Goal: Task Accomplishment & Management: Complete application form

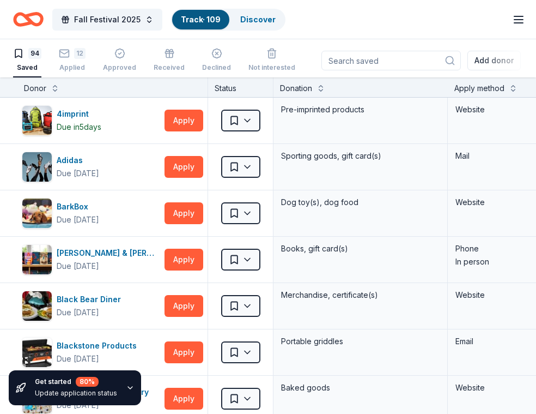
scroll to position [1686, 0]
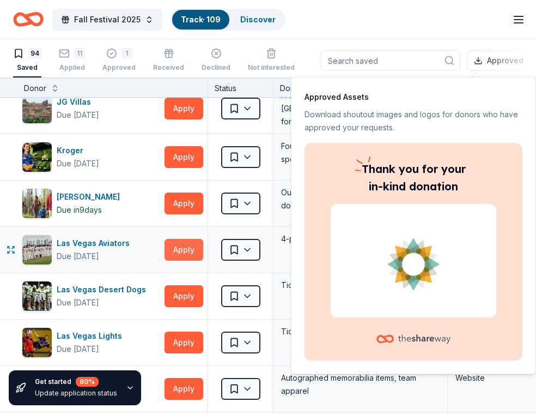
click at [191, 248] on button "Apply" at bounding box center [184, 250] width 39 height 22
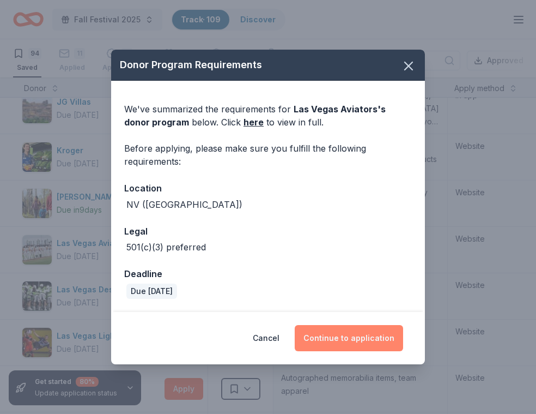
click at [355, 329] on button "Continue to application" at bounding box center [349, 338] width 108 height 26
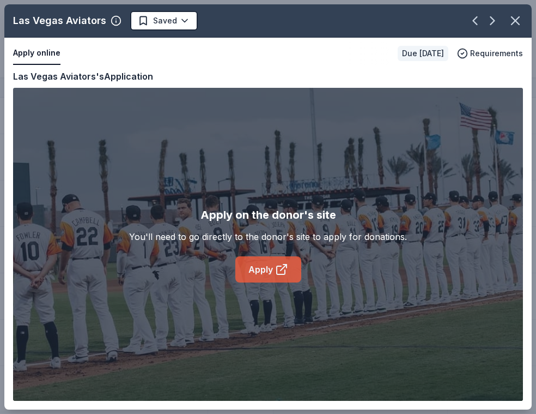
click at [279, 275] on icon at bounding box center [281, 269] width 13 height 13
click at [277, 266] on icon at bounding box center [281, 270] width 8 height 8
click at [518, 19] on icon "button" at bounding box center [515, 20] width 15 height 15
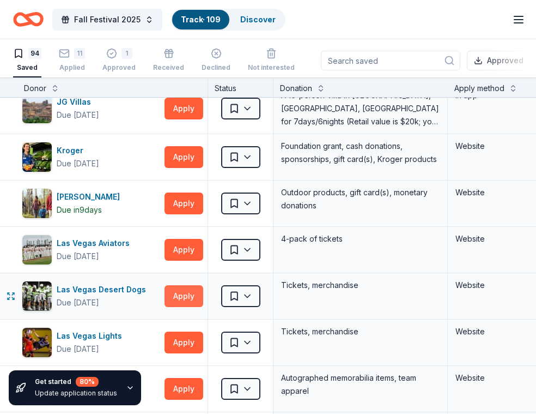
click at [187, 298] on button "Apply" at bounding box center [184, 296] width 39 height 22
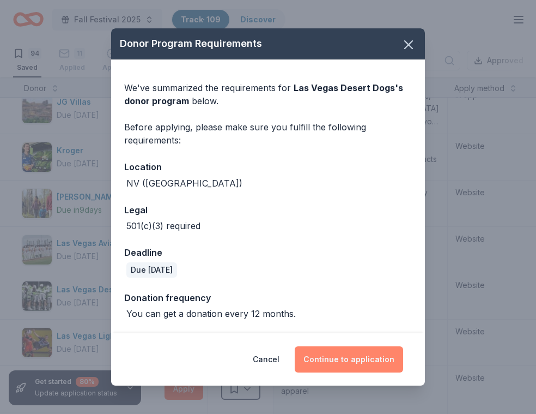
click at [372, 362] on button "Continue to application" at bounding box center [349, 359] width 108 height 26
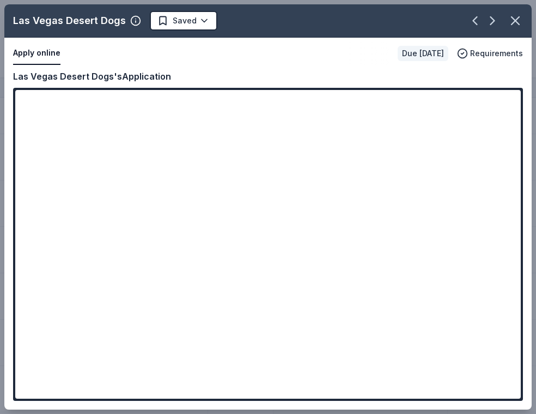
click at [43, 57] on button "Apply online" at bounding box center [36, 53] width 47 height 23
drag, startPoint x: 43, startPoint y: 57, endPoint x: 35, endPoint y: 61, distance: 8.5
click at [39, 57] on button "Apply online" at bounding box center [36, 53] width 47 height 23
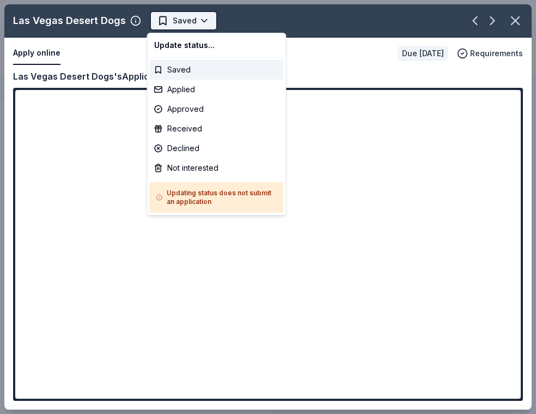
click at [193, 15] on html "Fall Festival 2025 Track · 109 Discover Plus trial ends on 11AM[DATE] $10 in re…" at bounding box center [268, 207] width 536 height 414
click at [78, 56] on html "Fall Festival 2025 Track · 109 Discover Plus trial ends on 11AM[DATE] $10 in re…" at bounding box center [268, 207] width 536 height 414
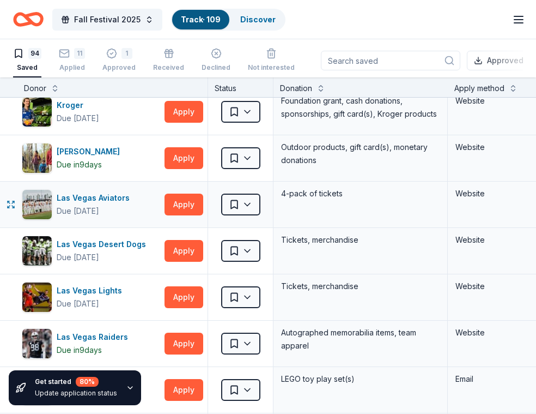
scroll to position [1754, 0]
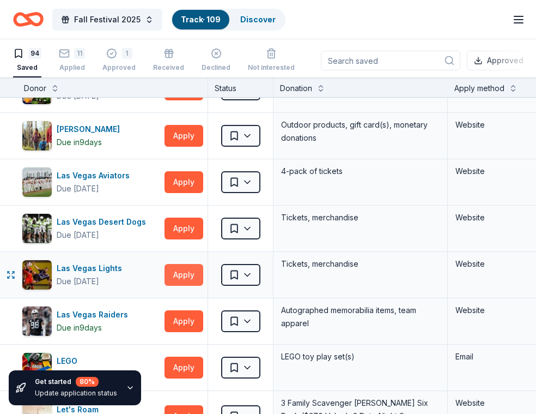
click at [190, 279] on button "Apply" at bounding box center [184, 275] width 39 height 22
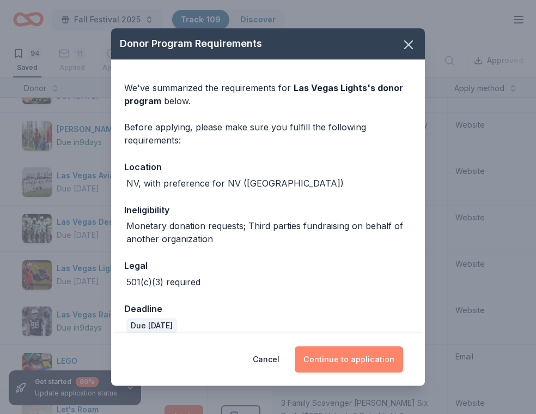
click at [370, 358] on button "Continue to application" at bounding box center [349, 359] width 108 height 26
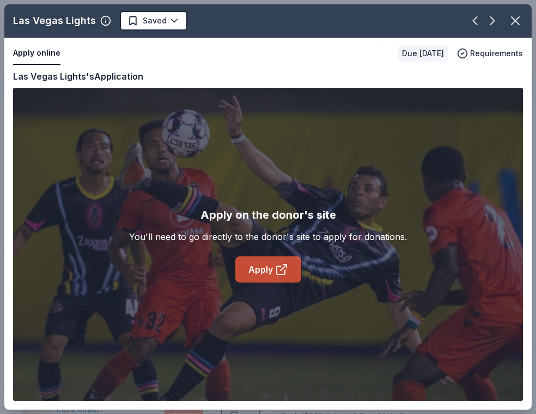
click at [280, 263] on icon at bounding box center [281, 269] width 13 height 13
